Goal: Find specific page/section: Find specific page/section

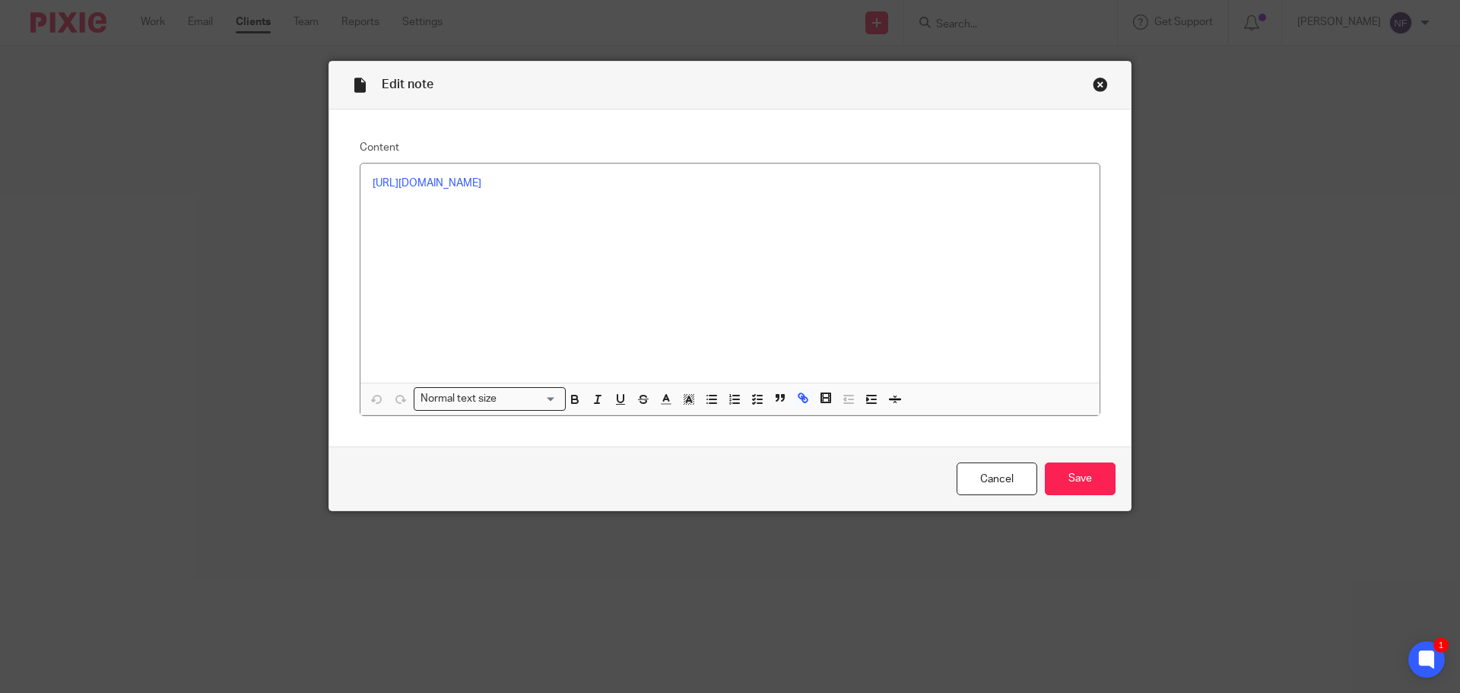
click at [1093, 83] on div "Close this dialog window" at bounding box center [1100, 84] width 15 height 15
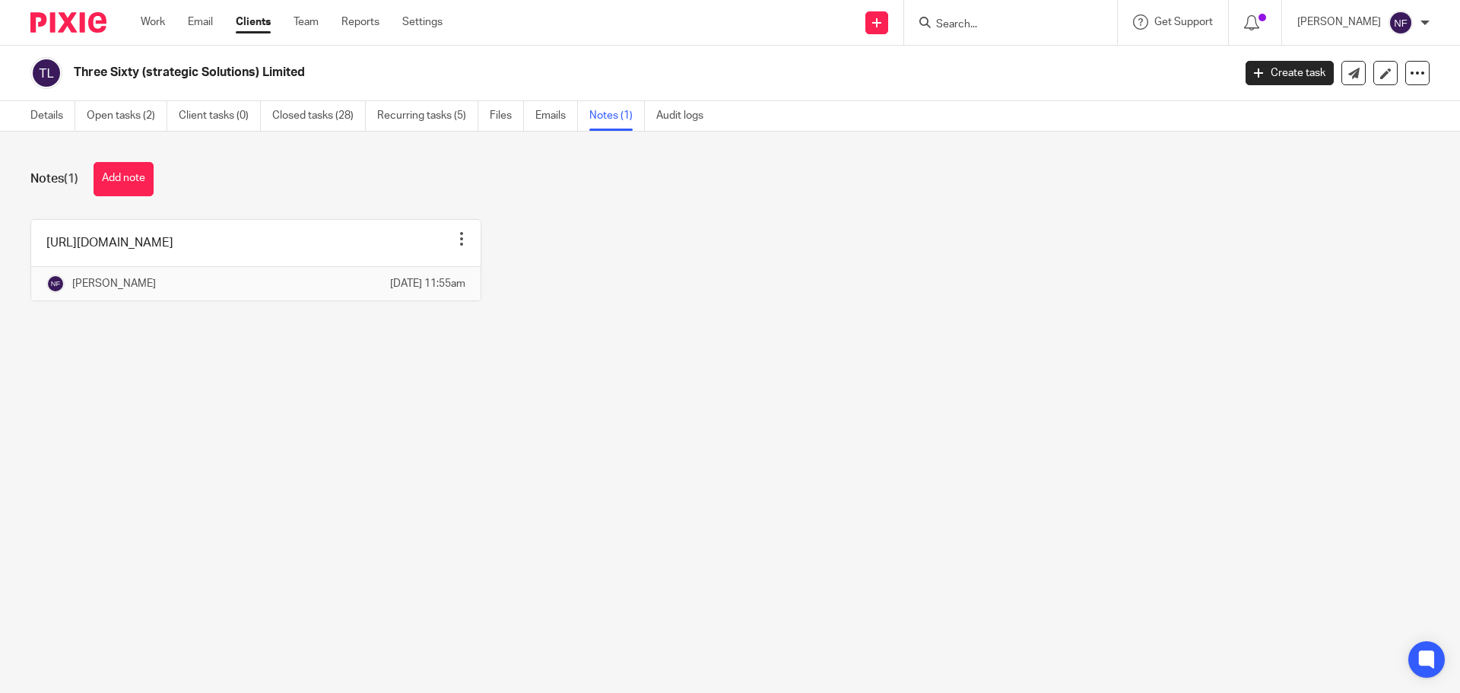
click at [995, 24] on input "Search" at bounding box center [1002, 25] width 137 height 14
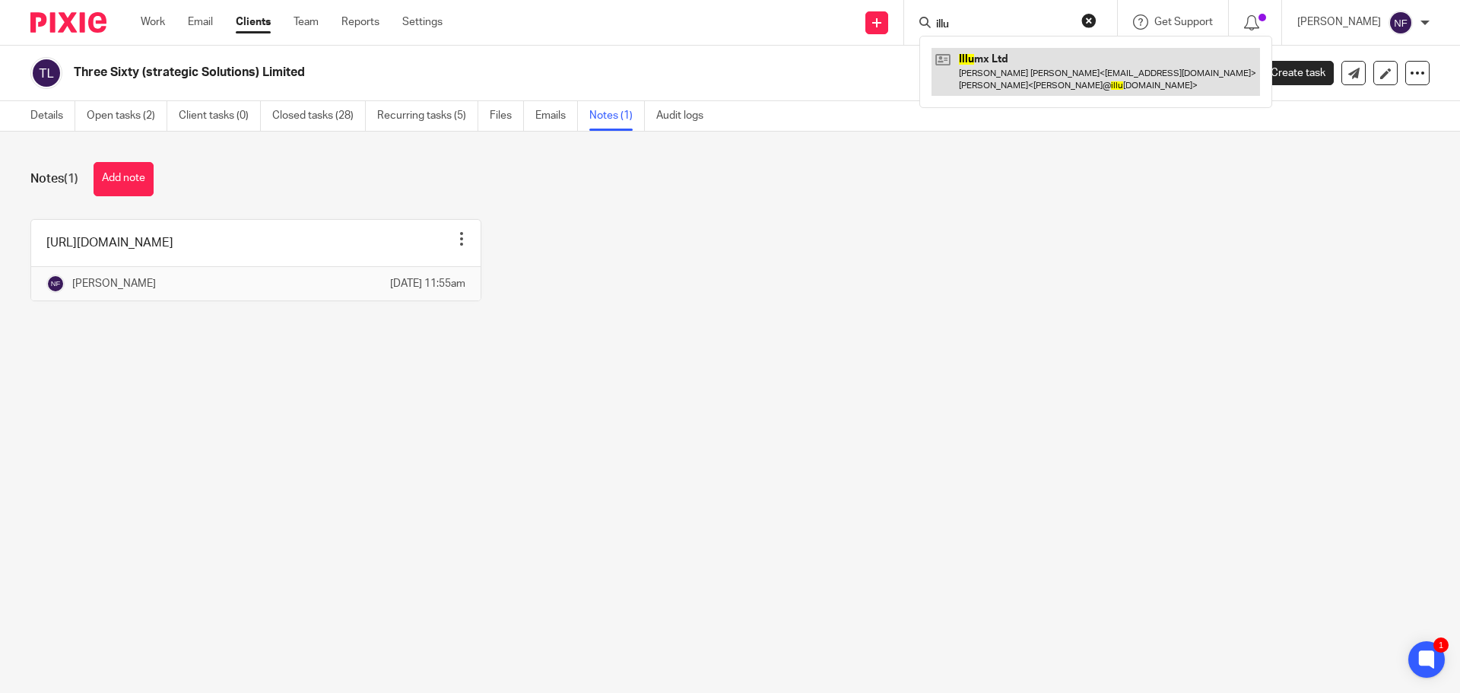
type input "illu"
click at [1020, 81] on link at bounding box center [1095, 71] width 328 height 47
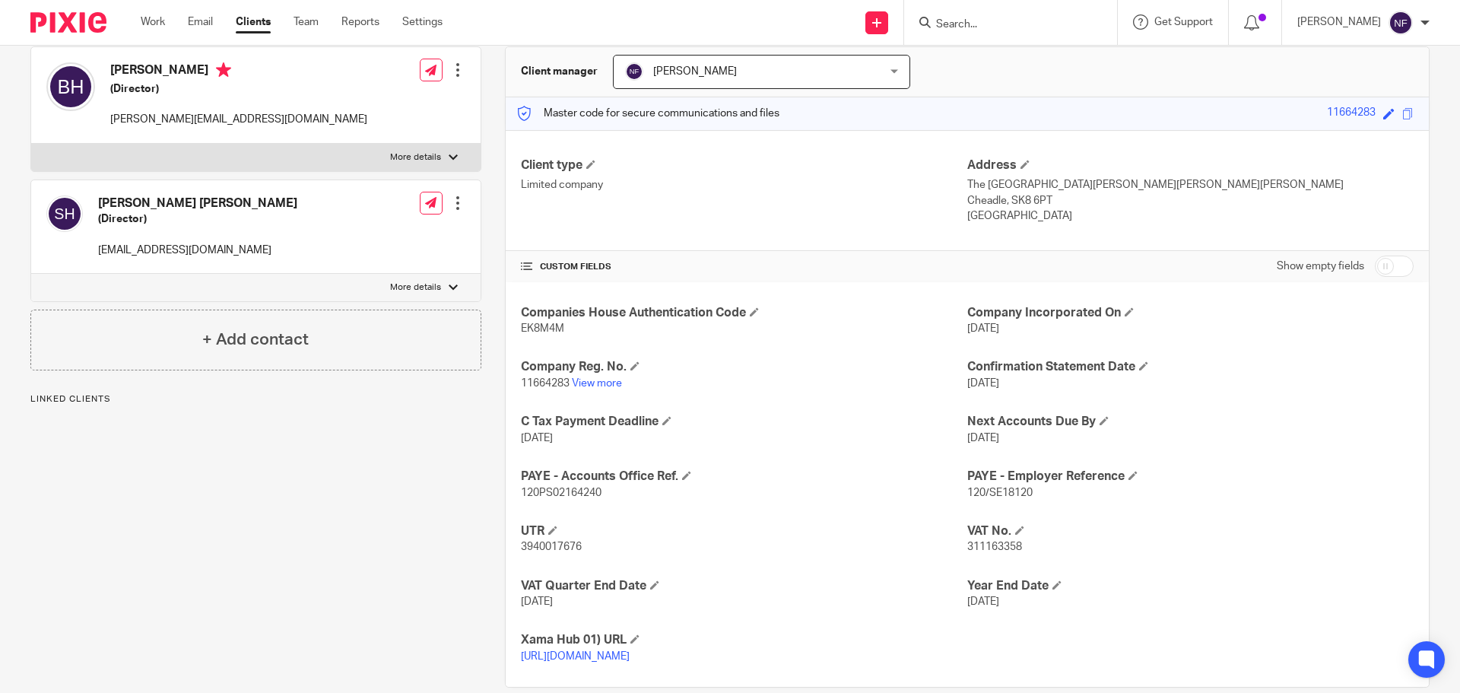
scroll to position [152, 0]
